Goal: Task Accomplishment & Management: Use online tool/utility

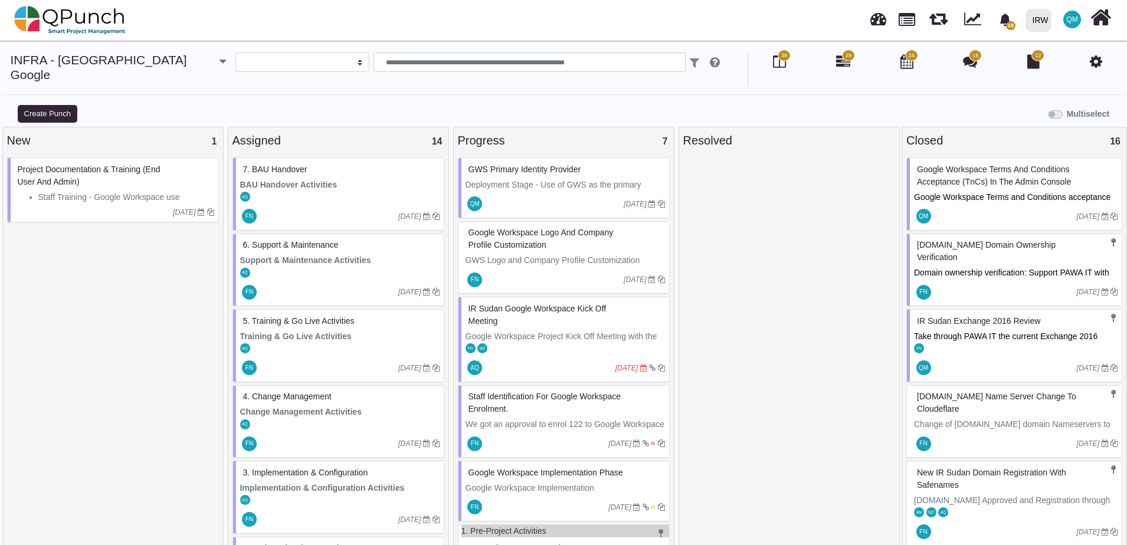
select select
click at [978, 192] on span "Google Workspace Terms and Conditions acceptance (TnCs) in the Admin Console." at bounding box center [1013, 203] width 199 height 22
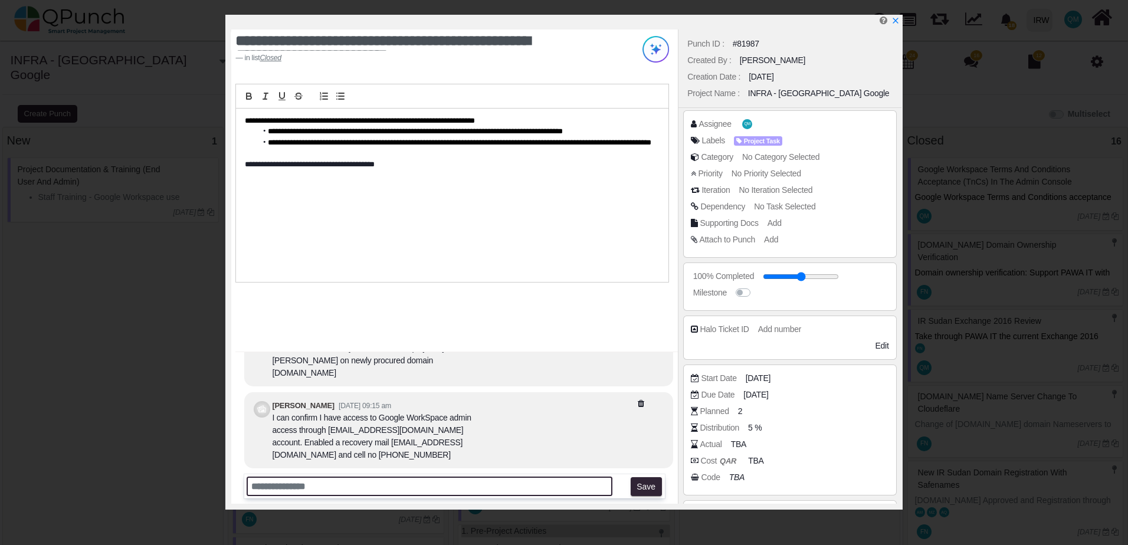
click at [294, 487] on input "text" at bounding box center [429, 486] width 365 height 19
type input "**********"
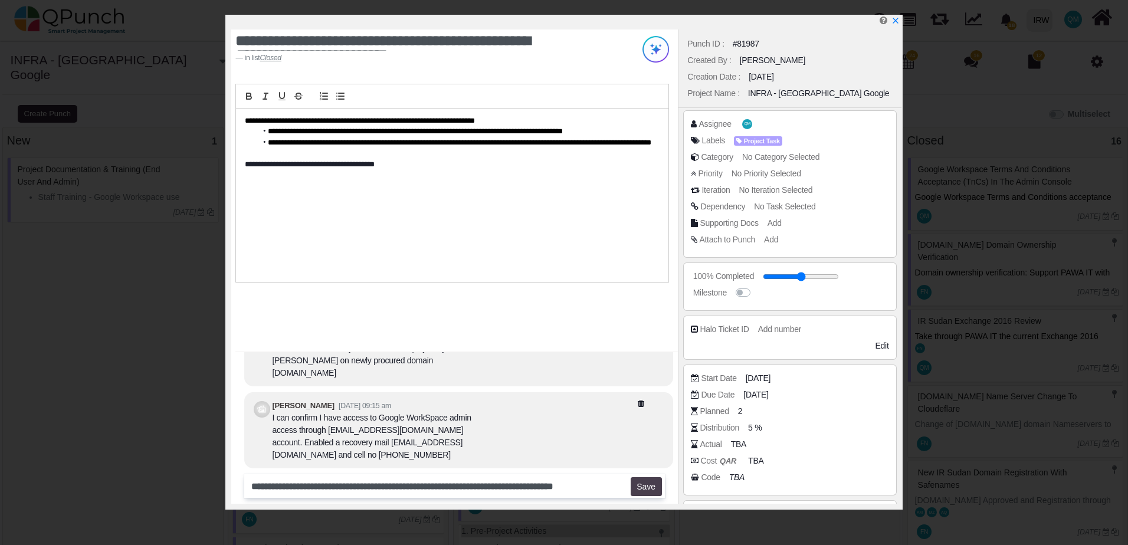
click at [652, 484] on button "Save" at bounding box center [646, 486] width 31 height 19
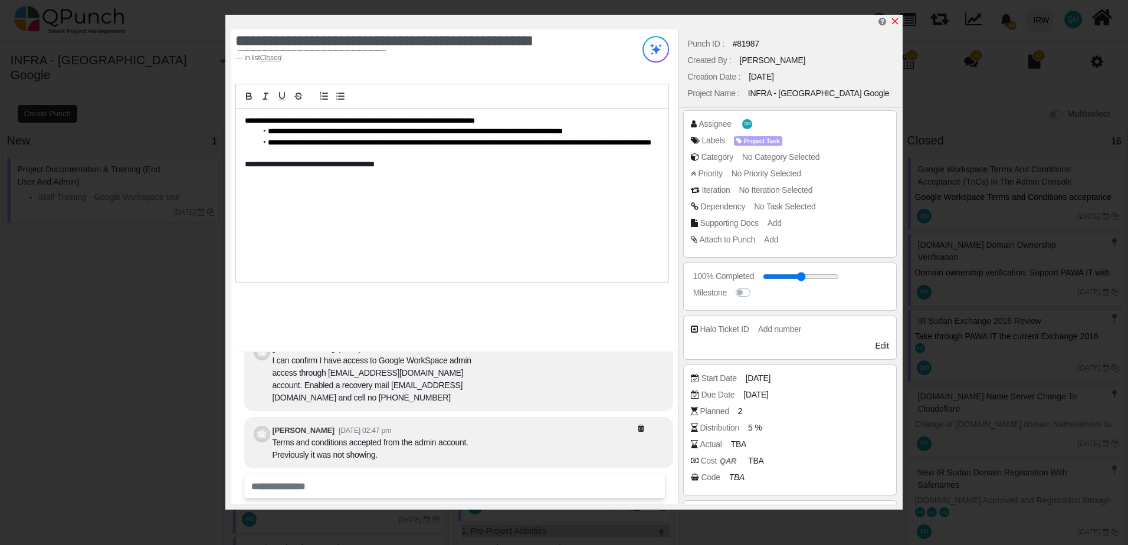
click at [898, 22] on icon "x" at bounding box center [894, 21] width 9 height 9
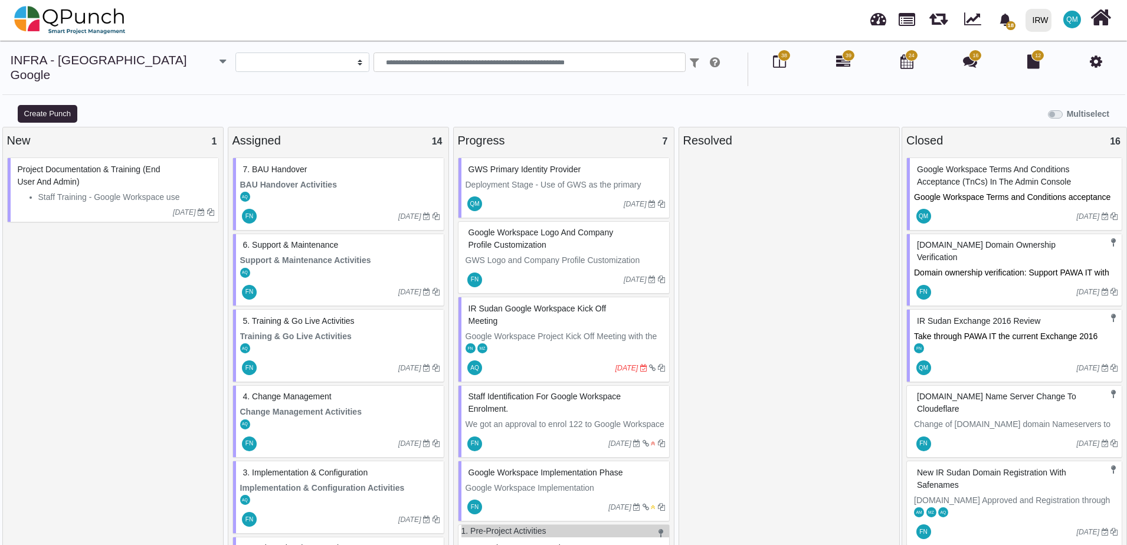
click at [565, 179] on p "Deployment Stage - Use of GWS as the primary Identity – Review the following av…" at bounding box center [565, 204] width 199 height 50
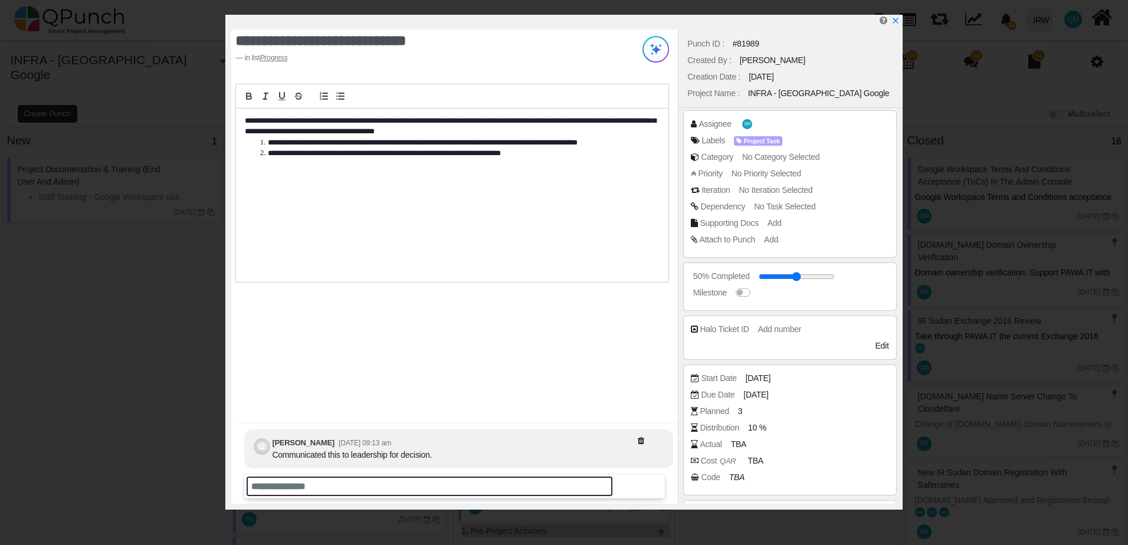
click at [299, 487] on input "text" at bounding box center [429, 486] width 365 height 19
type input "*"
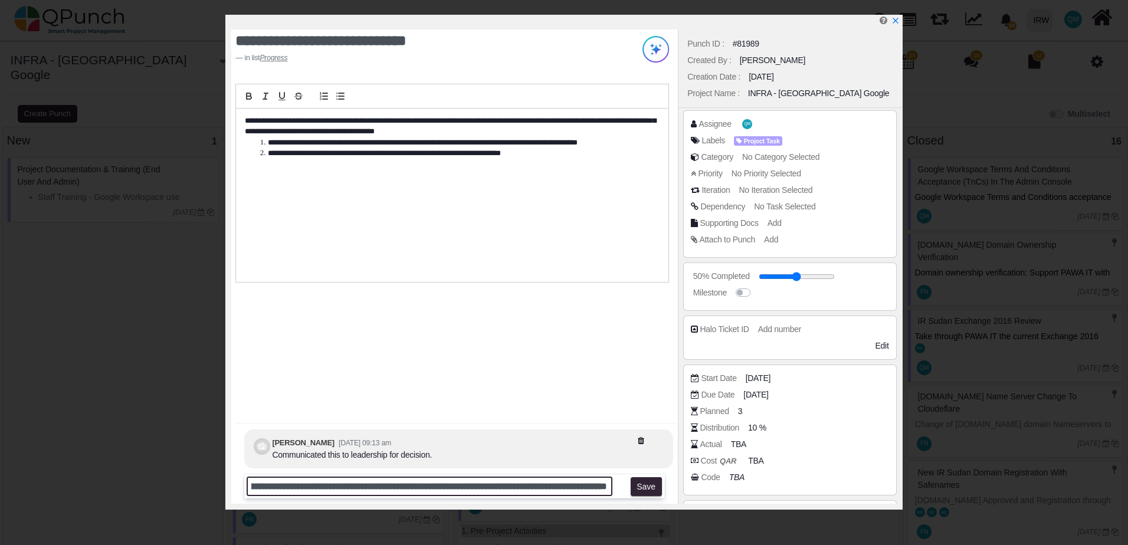
scroll to position [0, 991]
type input "**********"
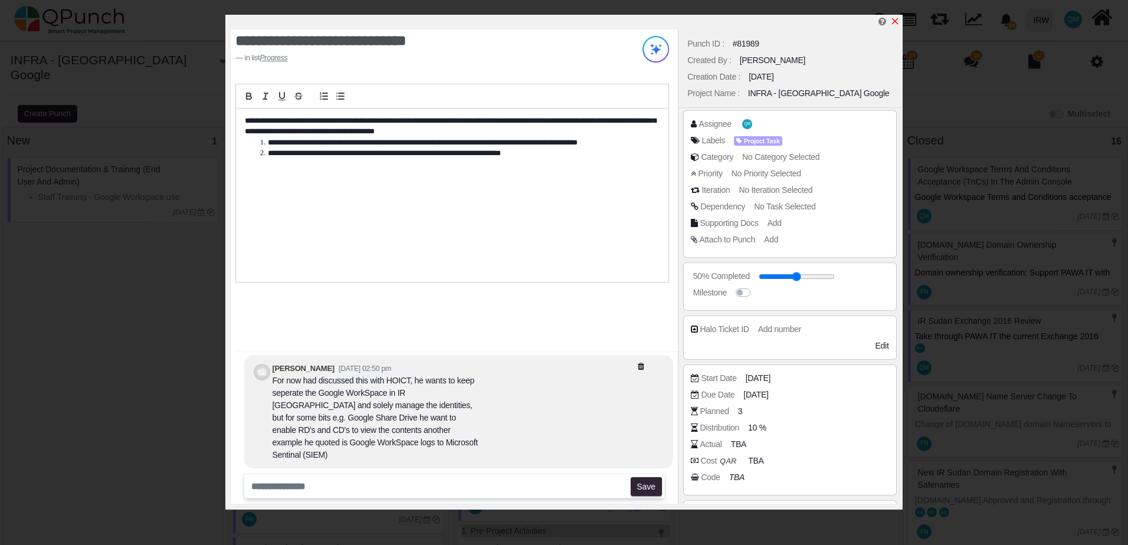
click at [895, 25] on icon "x" at bounding box center [894, 21] width 9 height 9
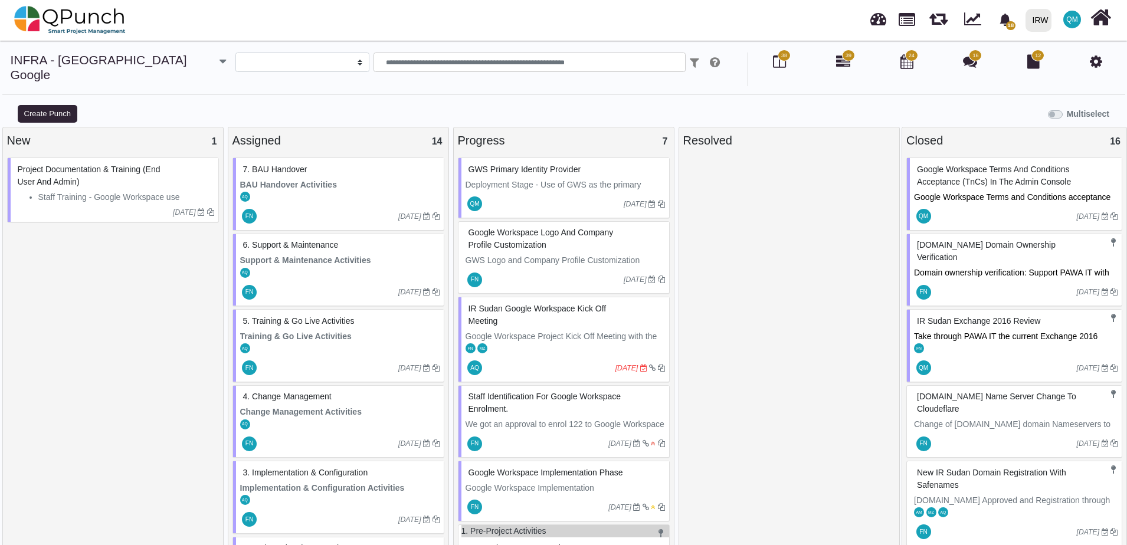
click at [510, 191] on div "QM [DATE]" at bounding box center [565, 204] width 208 height 27
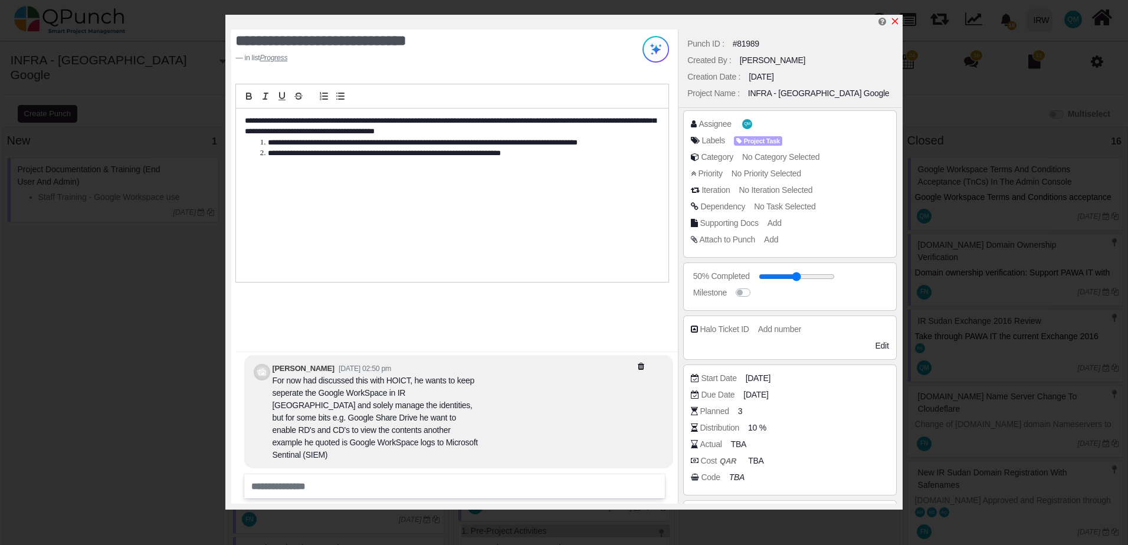
click at [896, 22] on icon "x" at bounding box center [894, 21] width 9 height 9
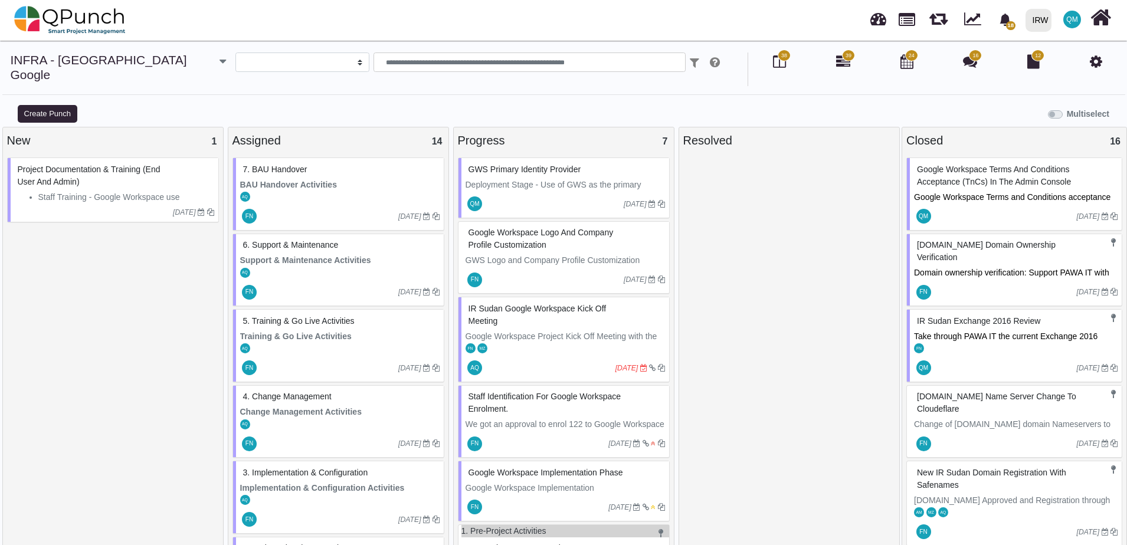
click at [525, 179] on p "Deployment Stage - Use of GWS as the primary Identity – Review the following av…" at bounding box center [565, 204] width 199 height 50
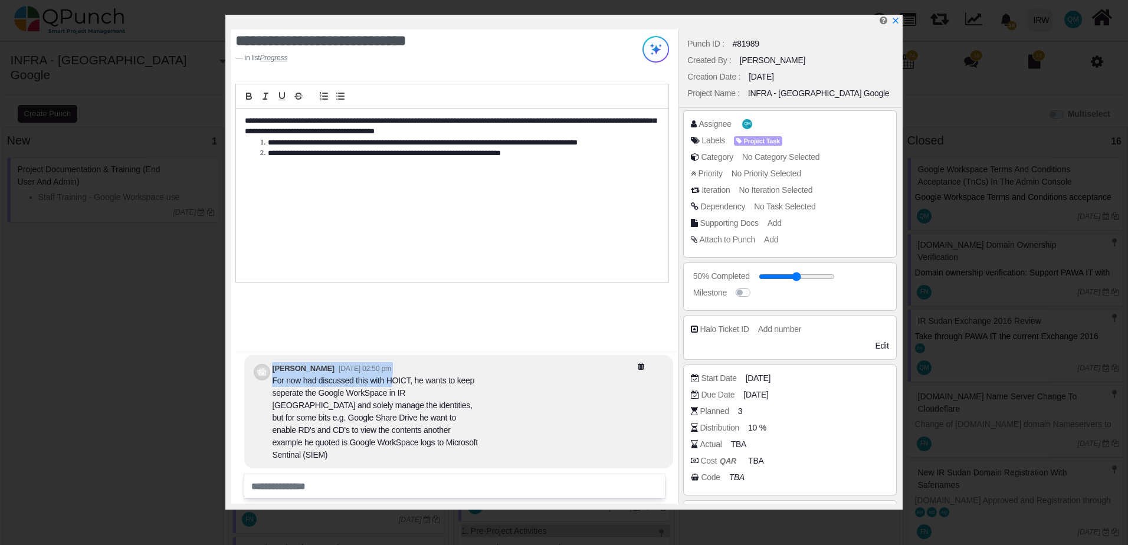
drag, startPoint x: 271, startPoint y: 394, endPoint x: 389, endPoint y: 395, distance: 118.6
click at [389, 395] on div "[PERSON_NAME] [DATE] 02:50 pm For now had discussed this with HOICT, he wants t…" at bounding box center [458, 411] width 429 height 113
click at [389, 396] on div "For now had discussed this with HOICT, he wants to keep seperate the Google Wor…" at bounding box center [375, 418] width 207 height 87
click at [300, 395] on div "For now had discussed this with HOICT, he wants to keep seperate the Google Wor…" at bounding box center [375, 418] width 207 height 87
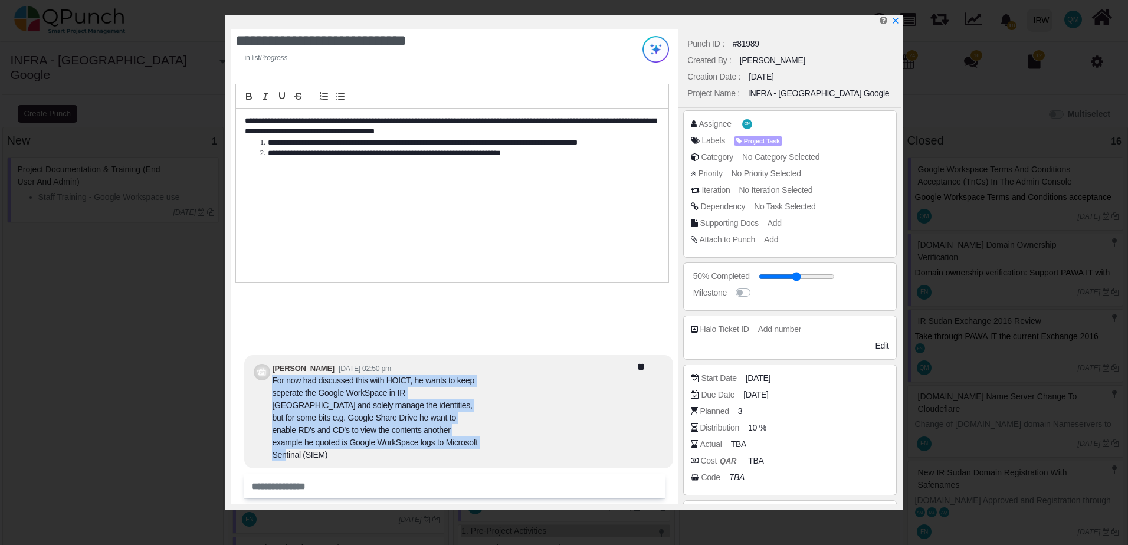
drag, startPoint x: 273, startPoint y: 393, endPoint x: 364, endPoint y: 454, distance: 108.8
click at [364, 454] on div "For now had discussed this with HOICT, he wants to keep seperate the Google Wor…" at bounding box center [375, 418] width 207 height 87
copy div "For now had discussed this with HOICT, he wants to keep seperate the Google Wor…"
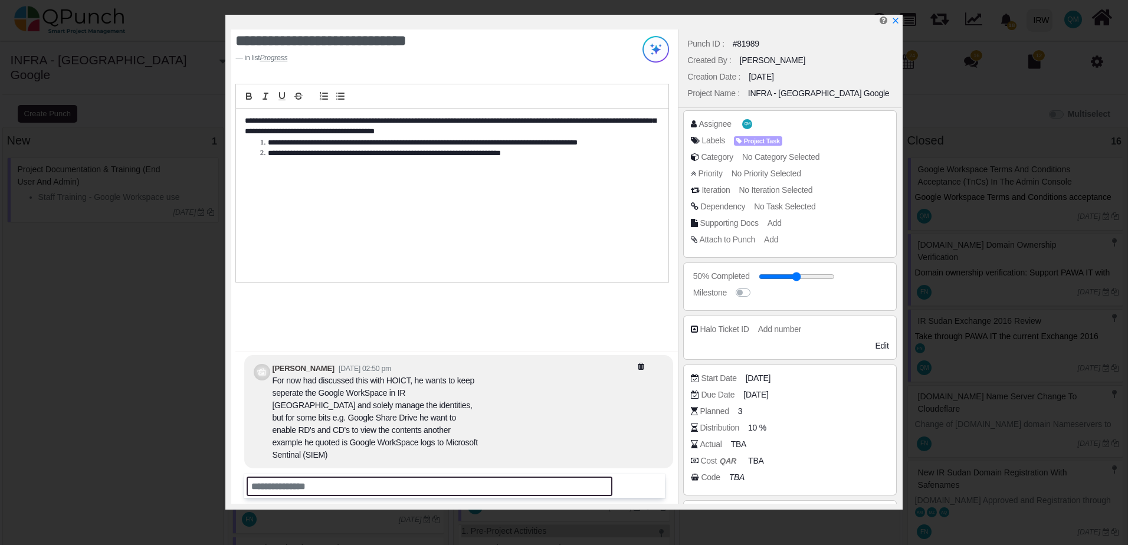
click at [335, 483] on input "text" at bounding box center [429, 486] width 365 height 19
type input "*"
type input "**********"
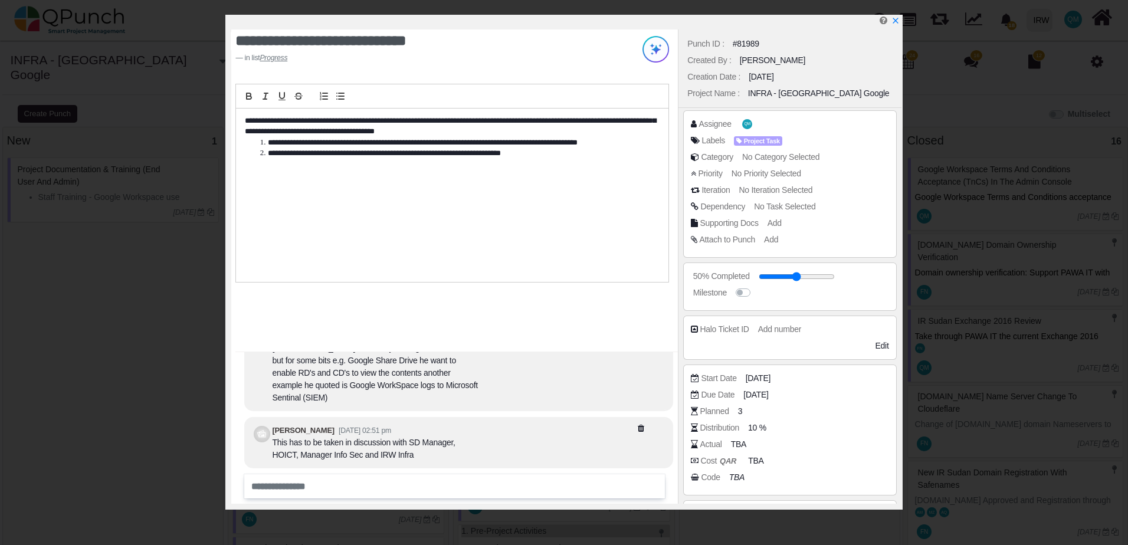
drag, startPoint x: 351, startPoint y: 445, endPoint x: 414, endPoint y: 445, distance: 63.1
click at [414, 445] on div "This has to be taken in discussion with SD Manager, HOICT, Manager Info Sec and…" at bounding box center [375, 449] width 207 height 25
click at [895, 18] on icon "x" at bounding box center [894, 21] width 9 height 9
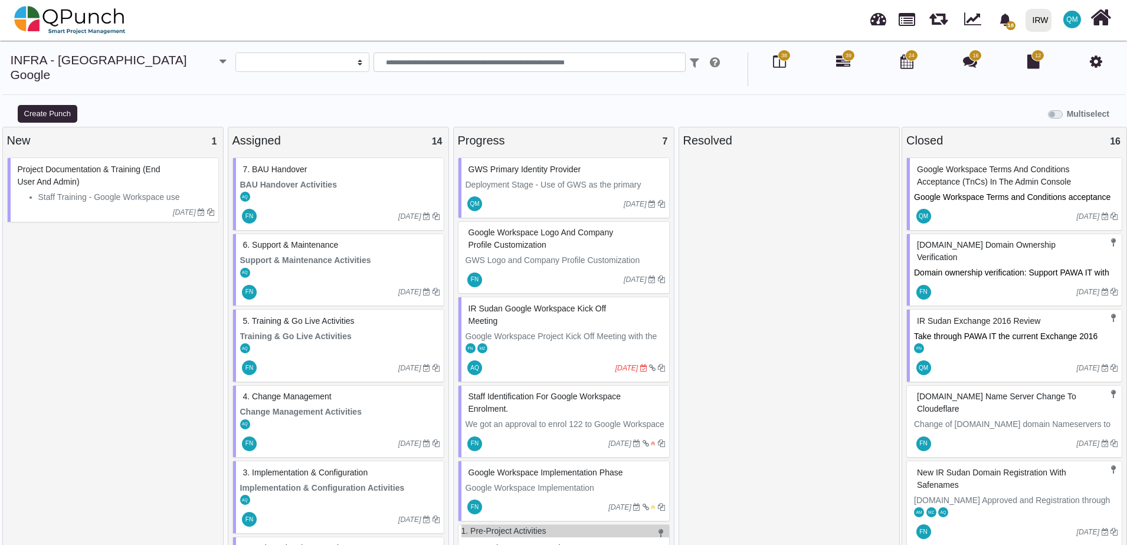
click at [539, 195] on div at bounding box center [554, 204] width 140 height 19
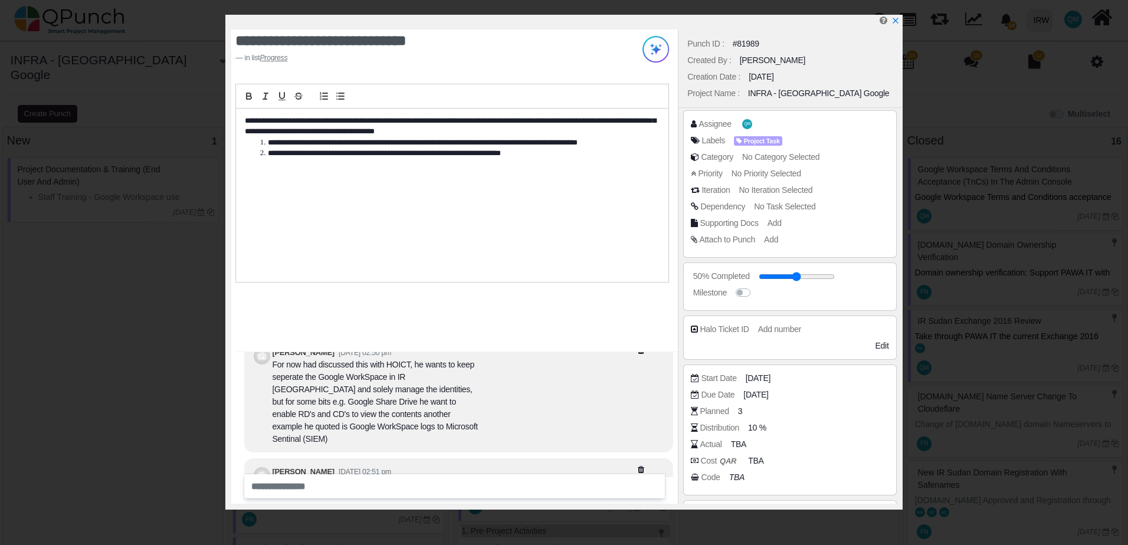
scroll to position [-59, 0]
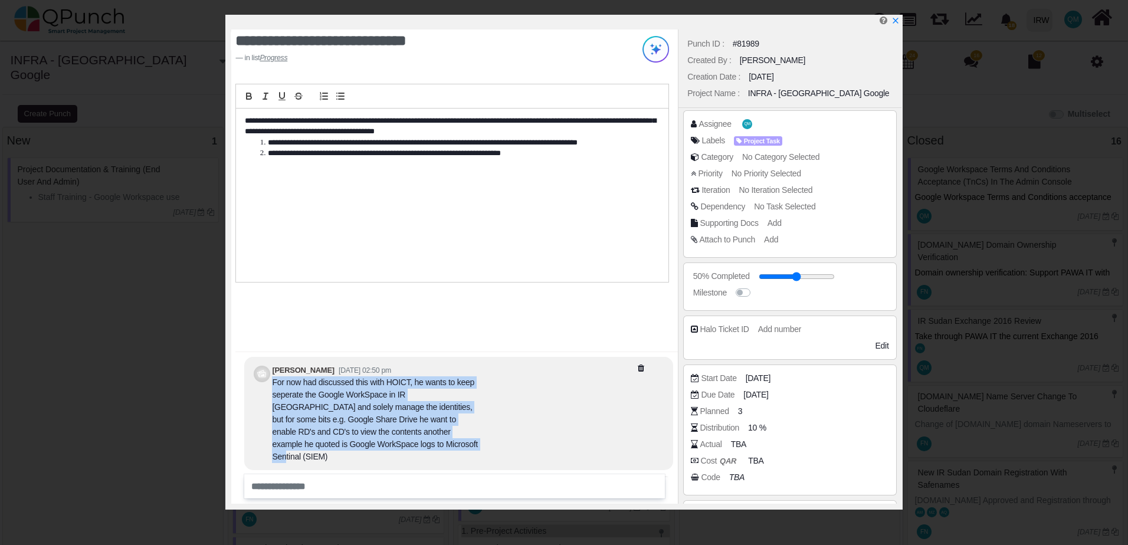
drag, startPoint x: 273, startPoint y: 396, endPoint x: 367, endPoint y: 456, distance: 111.2
click at [367, 456] on div "For now had discussed this with HOICT, he wants to keep seperate the Google Wor…" at bounding box center [375, 420] width 207 height 87
copy div "For now had discussed this with HOICT, he wants to keep seperate the Google Wor…"
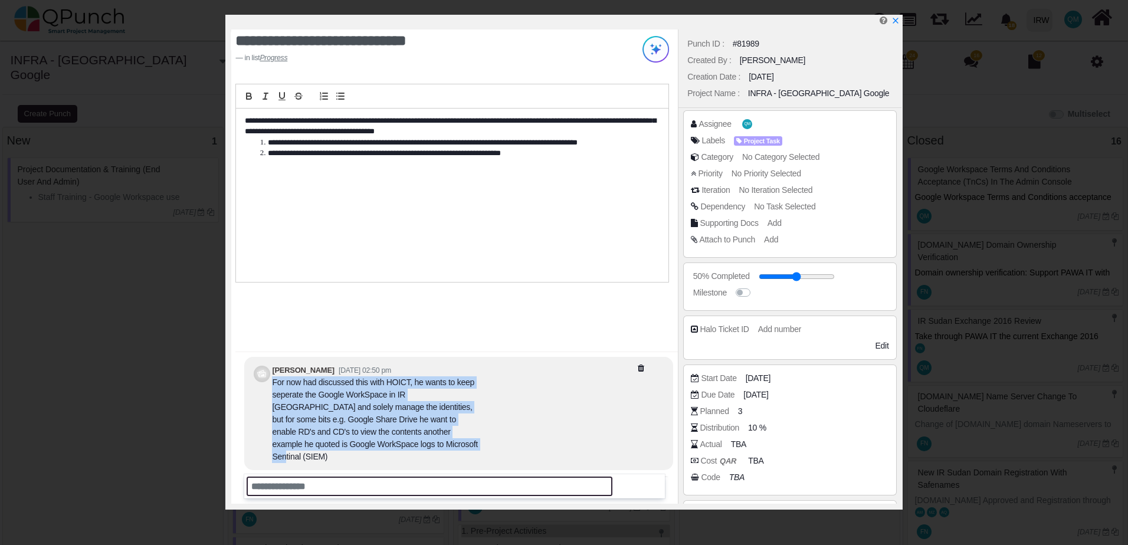
click at [268, 480] on input "text" at bounding box center [429, 486] width 365 height 19
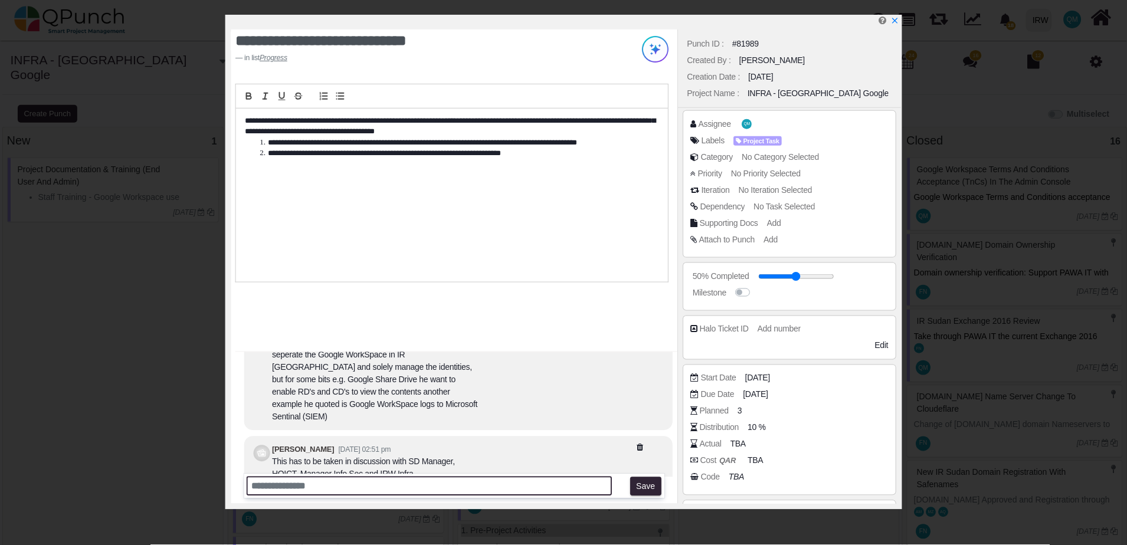
scroll to position [0, 0]
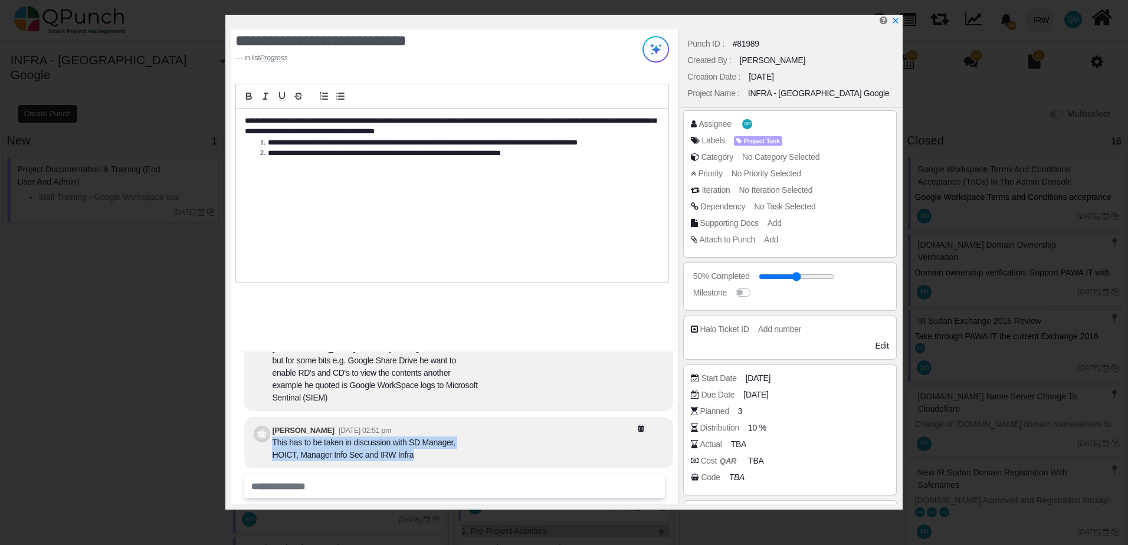
drag, startPoint x: 273, startPoint y: 442, endPoint x: 387, endPoint y: 453, distance: 113.9
click at [387, 453] on div "This has to be taken in discussion with SD Manager, HOICT, Manager Info Sec and…" at bounding box center [375, 449] width 207 height 25
copy div "This has to be taken in discussion with SD Manager, HOICT, Manager Info Sec and…"
click at [893, 22] on icon "x" at bounding box center [894, 21] width 9 height 9
